Goal: Task Accomplishment & Management: Manage account settings

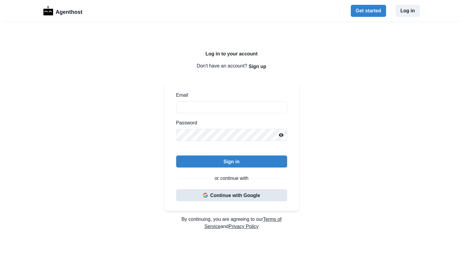
click at [251, 197] on button "Continue with Google" at bounding box center [231, 196] width 111 height 12
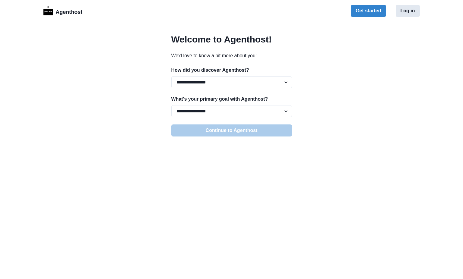
click at [411, 14] on button "Log in" at bounding box center [408, 11] width 24 height 12
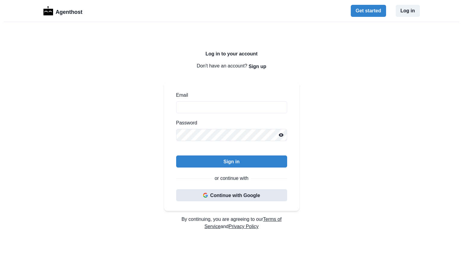
click at [198, 196] on button "Continue with Google" at bounding box center [231, 196] width 111 height 12
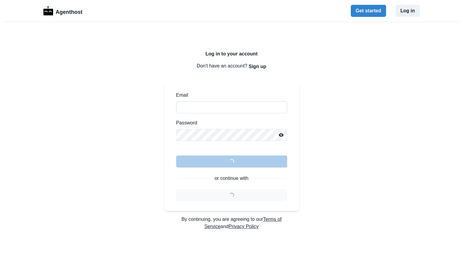
click at [249, 110] on input "Email" at bounding box center [231, 107] width 111 height 12
click at [348, 74] on div "Log in to your account Don't have an account? Sign up Email Password Loading...…" at bounding box center [231, 173] width 463 height 302
click at [414, 12] on button "Log in" at bounding box center [408, 11] width 24 height 12
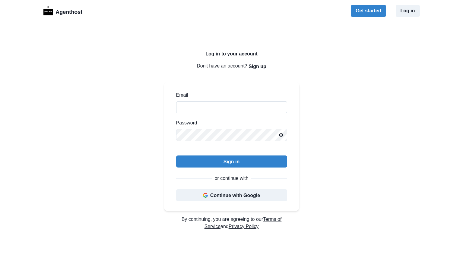
click at [236, 112] on input "Email" at bounding box center [231, 107] width 111 height 12
type input "*"
